Goal: Information Seeking & Learning: Learn about a topic

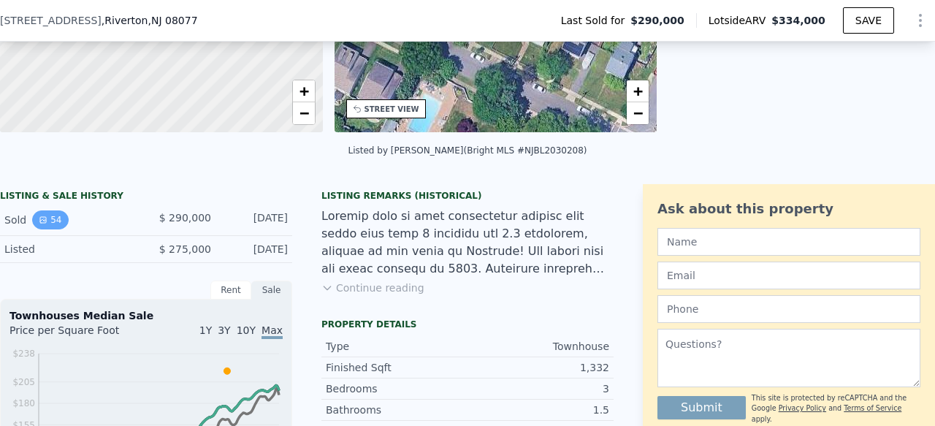
scroll to position [163, 0]
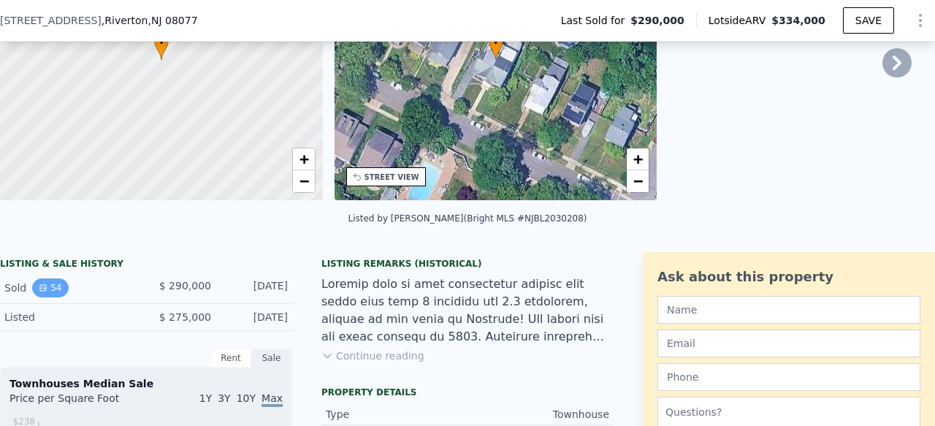
click at [54, 285] on button "54" at bounding box center [50, 287] width 36 height 19
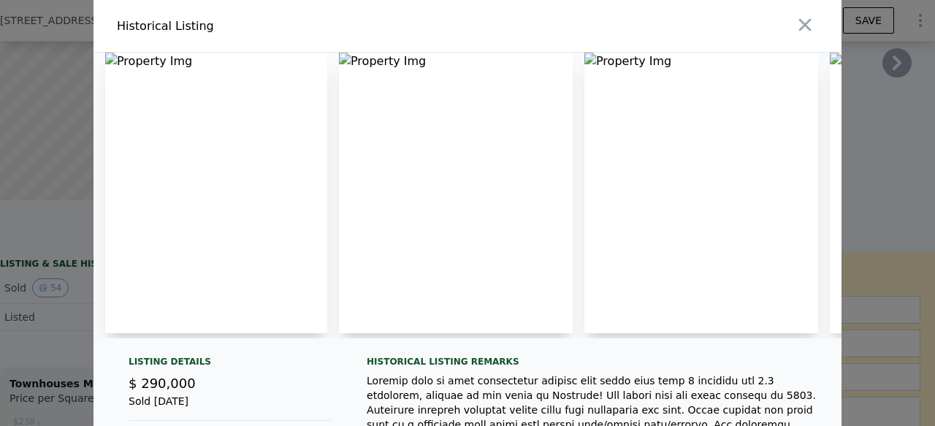
click at [219, 166] on img at bounding box center [216, 193] width 222 height 280
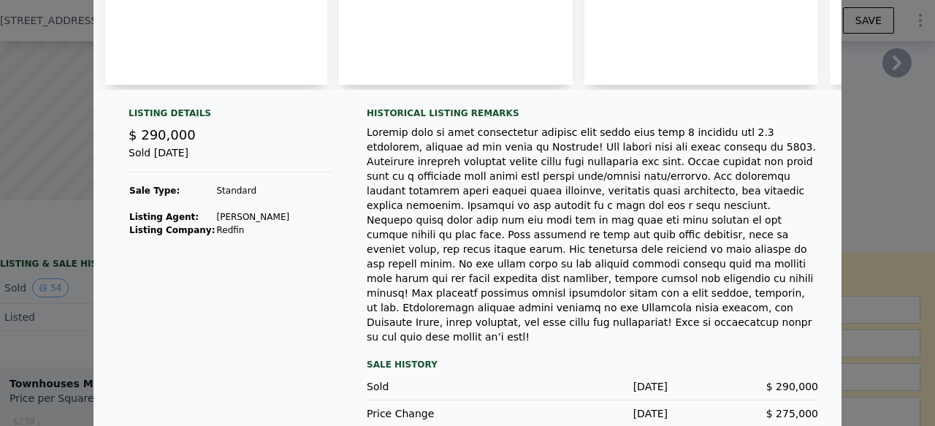
scroll to position [0, 0]
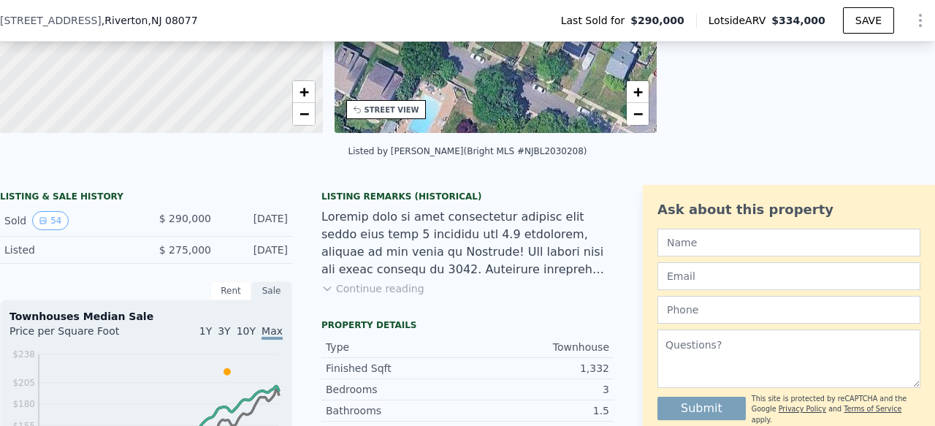
scroll to position [224, 0]
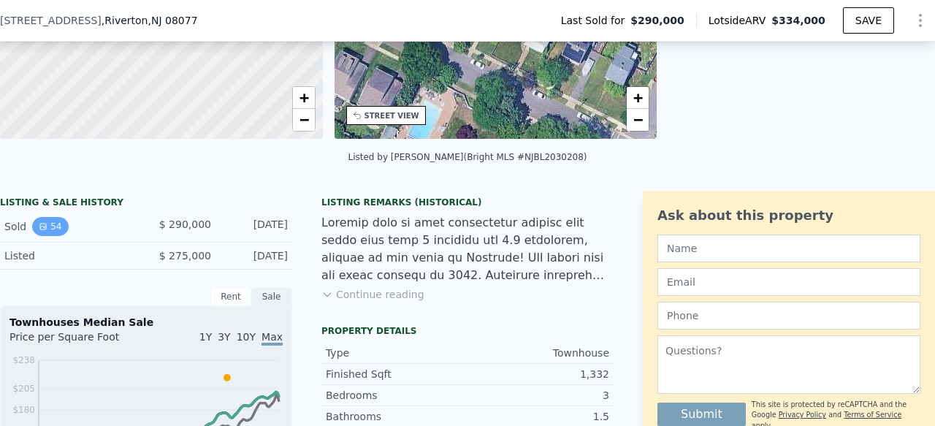
click at [53, 221] on button "54" at bounding box center [50, 226] width 36 height 19
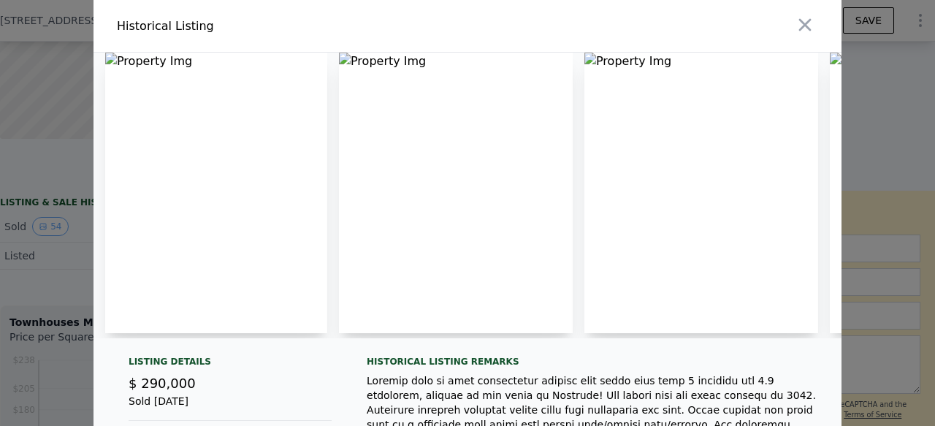
click at [266, 132] on img at bounding box center [216, 193] width 222 height 280
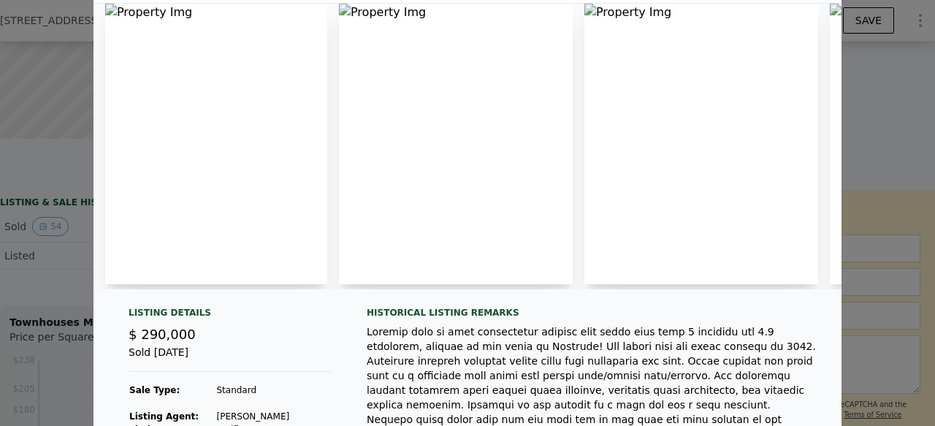
scroll to position [0, 0]
